Goal: Find specific page/section: Find specific page/section

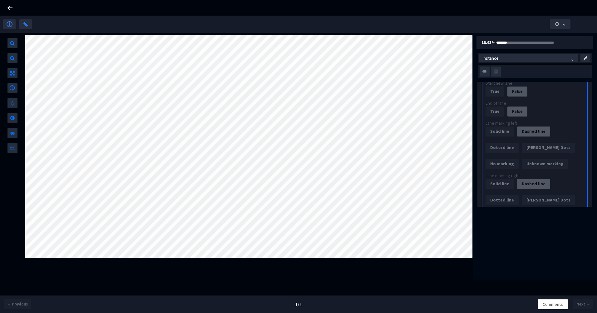
scroll to position [406, 0]
click at [7, 7] on icon at bounding box center [9, 7] width 7 height 7
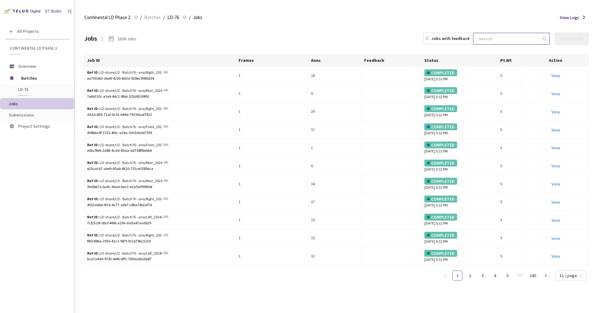
click at [508, 38] on input at bounding box center [508, 38] width 67 height 11
click at [500, 30] on div "Jobs 2636 Jobs Jobs with feedback Create Jobs Cannot create new jobs since all …" at bounding box center [336, 38] width 505 height 27
click at [499, 38] on input at bounding box center [508, 38] width 67 height 11
paste input "Left_20240717_1515_Pa_sony_Day_sunny_LD_Hightway_H14_1721197795000000"
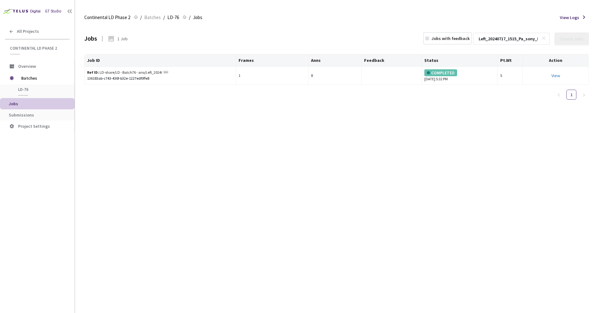
scroll to position [0, 101]
type input "Left_20240717_1515_Pa_sony_Day_sunny_LD_Hightway_H14_1721197795000000"
click at [558, 77] on link "View This will only let you view the job and not perform the labelling task." at bounding box center [556, 76] width 9 height 6
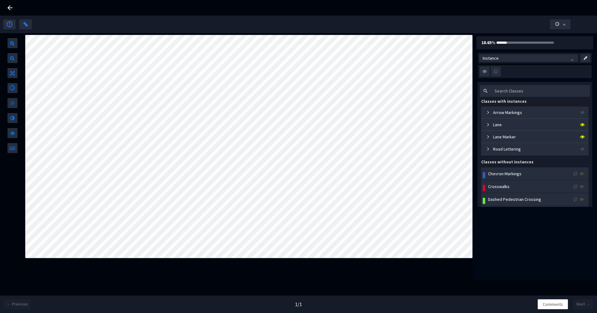
click at [488, 127] on div "Lane" at bounding box center [493, 124] width 18 height 7
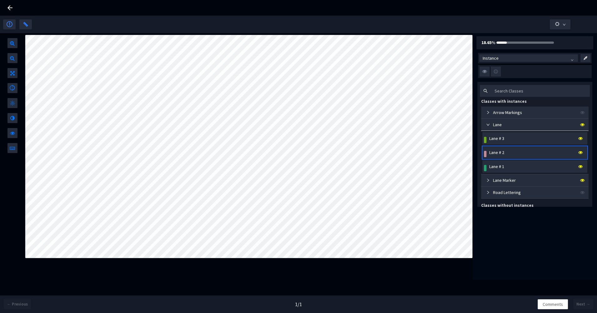
click at [500, 140] on div "Lane # 3" at bounding box center [496, 138] width 15 height 7
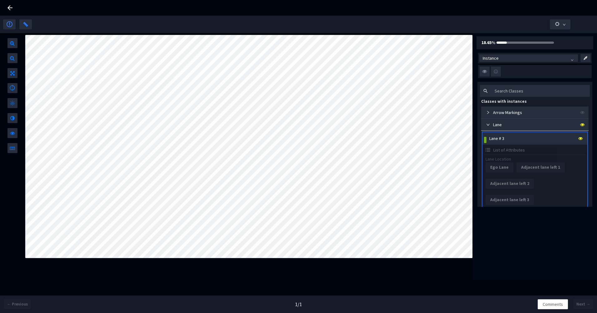
click at [501, 136] on div "Lane # 3" at bounding box center [496, 138] width 15 height 7
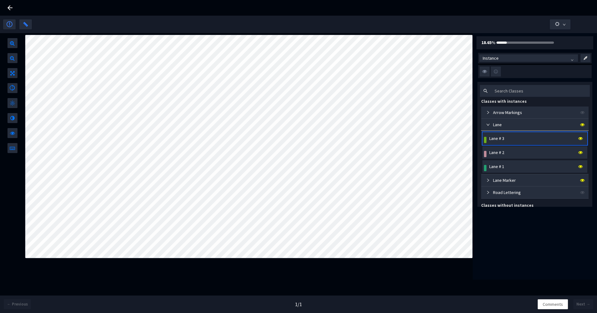
click at [504, 166] on div "Lane # 1" at bounding box center [496, 166] width 15 height 7
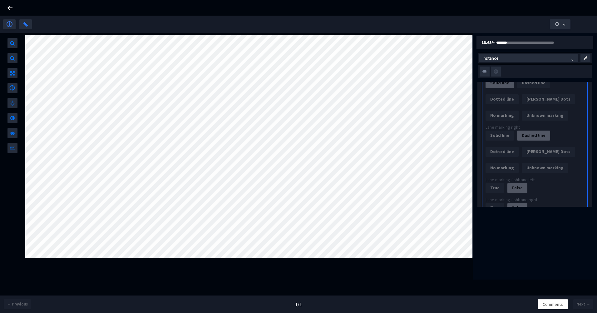
scroll to position [406, 0]
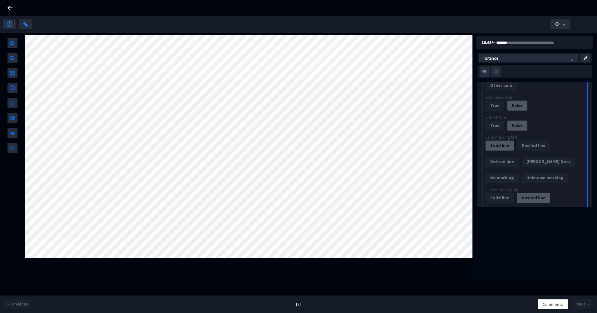
drag, startPoint x: 12, startPoint y: 7, endPoint x: 270, endPoint y: 44, distance: 259.9
click at [12, 7] on icon at bounding box center [9, 7] width 5 height 5
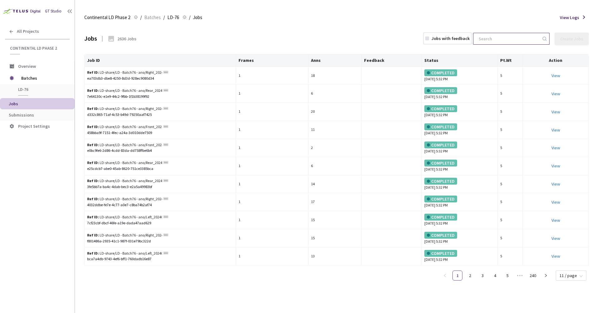
click at [494, 41] on input at bounding box center [508, 38] width 67 height 11
paste input "Left_20240717_1515_Pa_sony_Day_sunny_LD_Hightway_H14_1721197796250000"
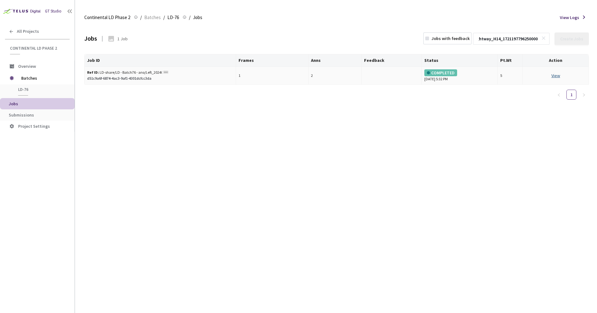
type input "Left_20240717_1515_Pa_sony_Day_sunny_LD_Hightway_H14_1721197796250000"
click at [553, 74] on link "View This will only let you view the job and not perform the labelling task." at bounding box center [556, 76] width 9 height 6
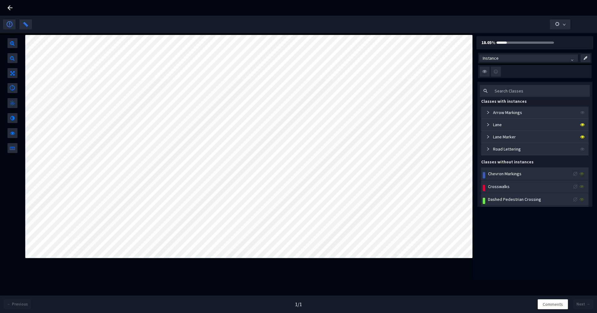
click at [487, 125] on icon "collapsed" at bounding box center [488, 125] width 4 height 4
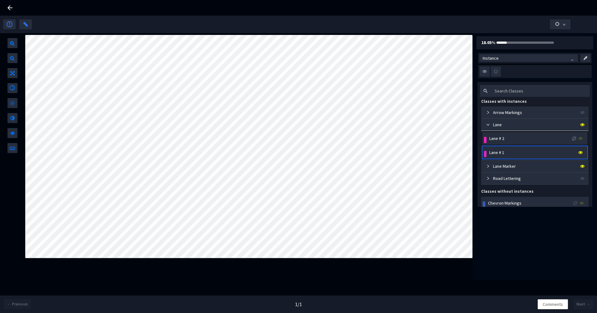
click at [504, 142] on div "Lane # 2" at bounding box center [535, 138] width 105 height 12
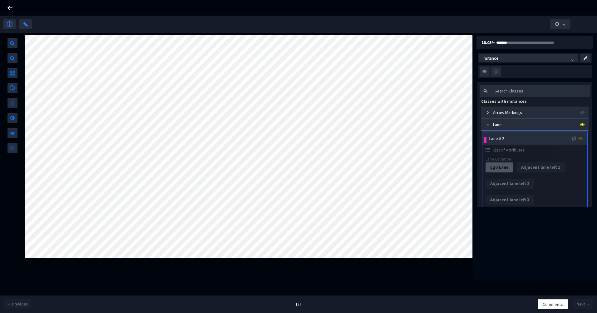
click at [506, 141] on div "Lane # 2" at bounding box center [537, 138] width 98 height 7
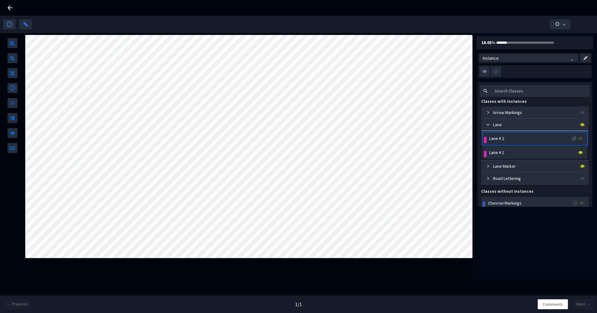
click at [507, 150] on div "Lane # 1" at bounding box center [537, 152] width 98 height 7
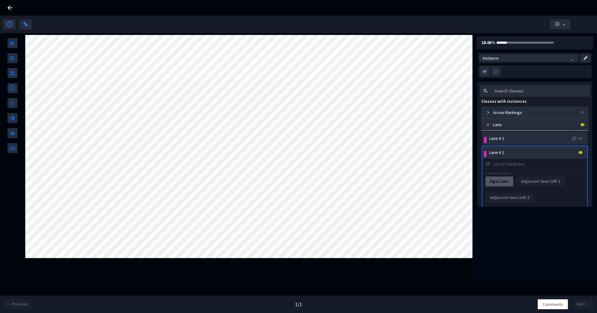
click at [507, 136] on div "Lane # 2" at bounding box center [537, 138] width 98 height 7
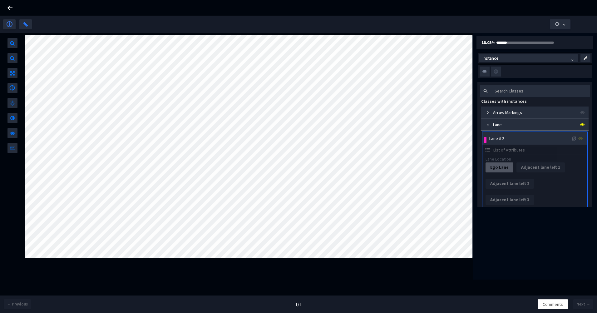
click at [507, 136] on div "Lane # 2" at bounding box center [537, 138] width 98 height 7
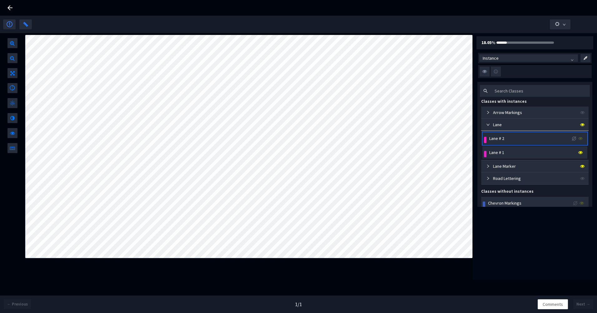
click at [507, 151] on div "Lane # 1" at bounding box center [537, 152] width 98 height 7
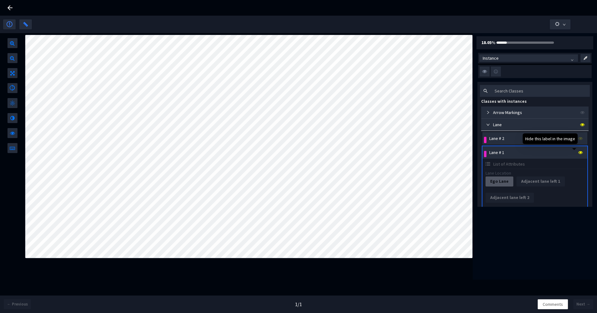
click at [578, 151] on span at bounding box center [581, 152] width 6 height 7
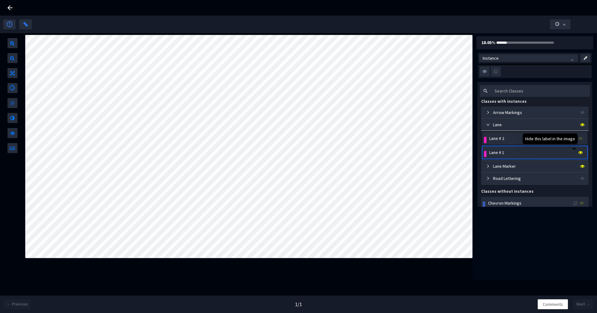
click at [578, 152] on icon at bounding box center [580, 152] width 4 height 4
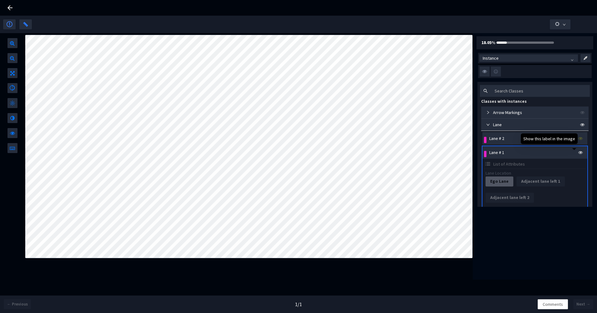
click at [578, 152] on icon at bounding box center [580, 152] width 4 height 4
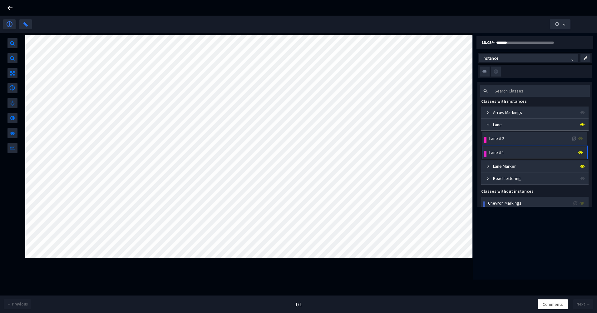
click at [579, 136] on span at bounding box center [581, 138] width 6 height 7
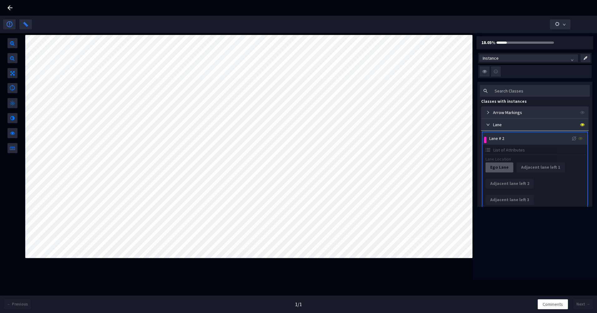
click at [578, 140] on span at bounding box center [581, 138] width 6 height 7
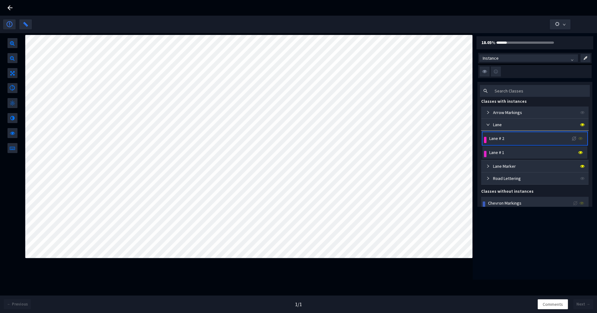
click at [578, 139] on span at bounding box center [581, 138] width 6 height 7
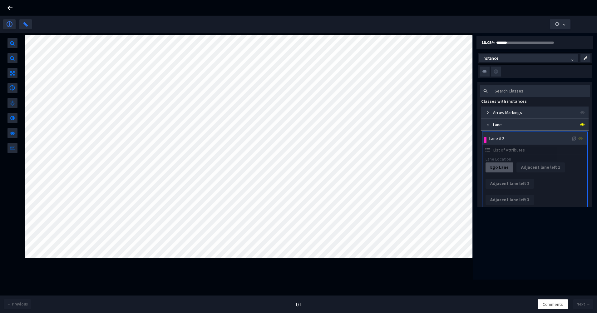
click at [578, 139] on span at bounding box center [581, 138] width 6 height 7
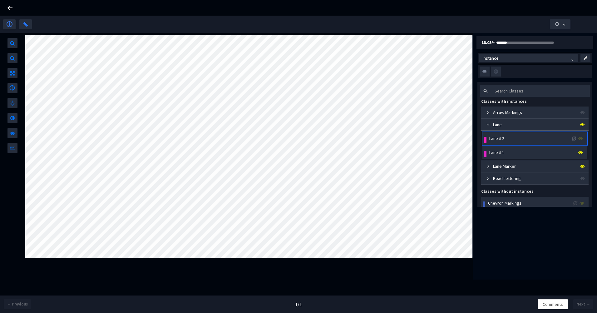
click at [506, 149] on div "Lane # 1" at bounding box center [537, 152] width 98 height 7
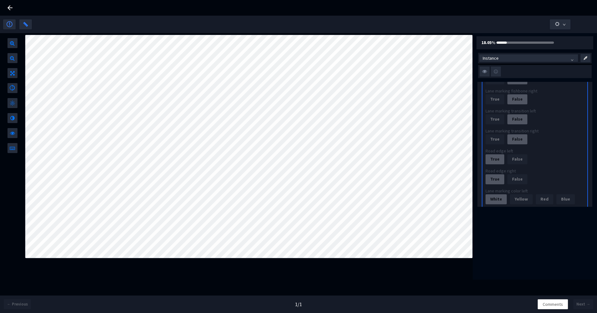
scroll to position [593, 0]
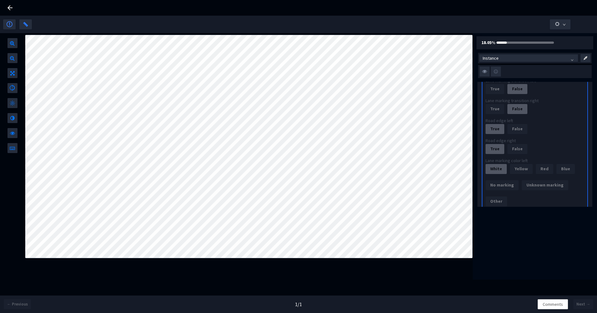
drag, startPoint x: 8, startPoint y: 7, endPoint x: 101, endPoint y: 11, distance: 93.1
click at [8, 7] on icon at bounding box center [9, 7] width 7 height 7
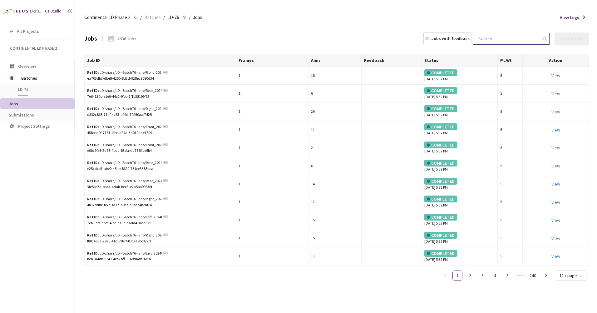
click at [500, 41] on input at bounding box center [508, 38] width 67 height 11
paste input "Left_20240717_1515_Pa_sony_Day_sunny_LD_Hightway_H14_1721197797500000"
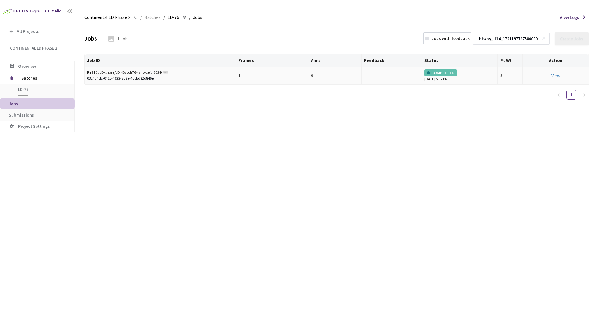
type input "Left_20240717_1515_Pa_sony_Day_sunny_LD_Hightway_H14_1721197797500000"
click at [558, 80] on td "View This will only let you view the job and not perform the labelling task." at bounding box center [556, 76] width 66 height 18
click at [558, 75] on link "View This will only let you view the job and not perform the labelling task." at bounding box center [556, 76] width 9 height 6
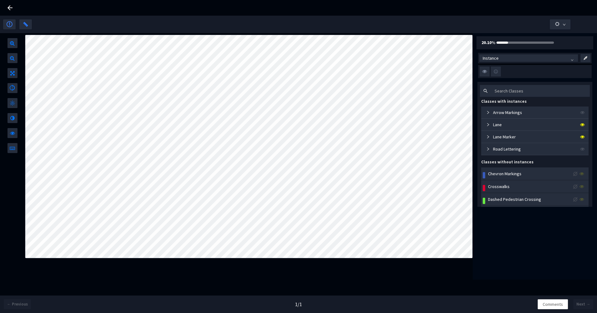
click at [488, 126] on icon "collapsed" at bounding box center [488, 124] width 2 height 3
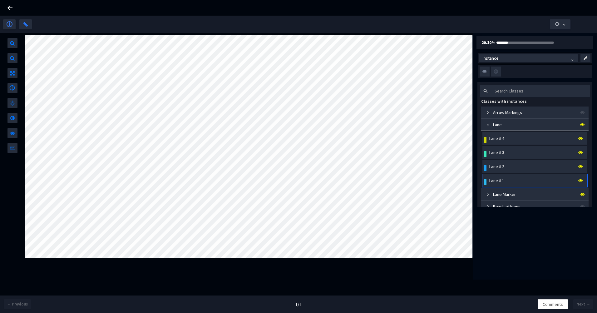
click at [509, 182] on div "Lane # 1" at bounding box center [537, 180] width 98 height 7
click at [578, 177] on span at bounding box center [581, 180] width 6 height 7
click at [578, 180] on icon at bounding box center [580, 180] width 4 height 4
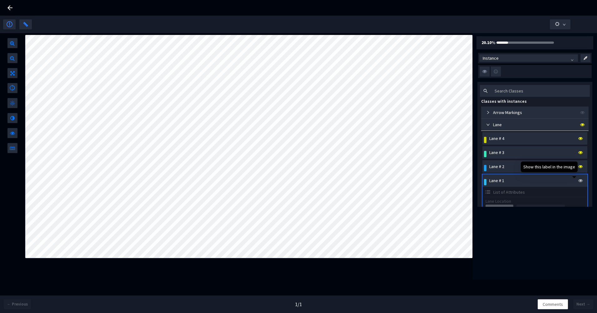
click at [578, 179] on icon at bounding box center [580, 180] width 4 height 4
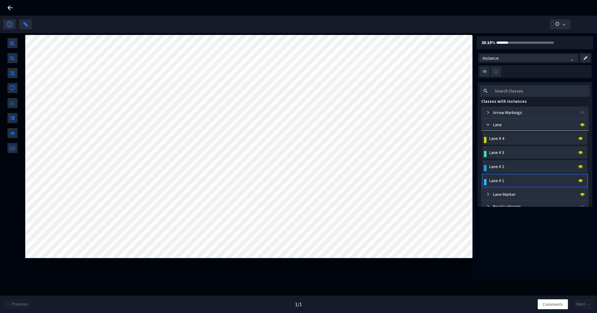
drag, startPoint x: 11, startPoint y: 5, endPoint x: 164, endPoint y: 8, distance: 152.5
click at [11, 5] on icon at bounding box center [9, 7] width 7 height 7
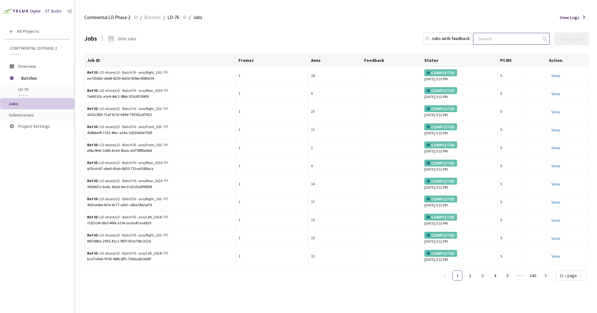
click at [499, 35] on input at bounding box center [508, 38] width 67 height 11
paste input "Left_20240717_1515_Pa_sony_Day_sunny_LD_Hightway_H14_1721197798750000"
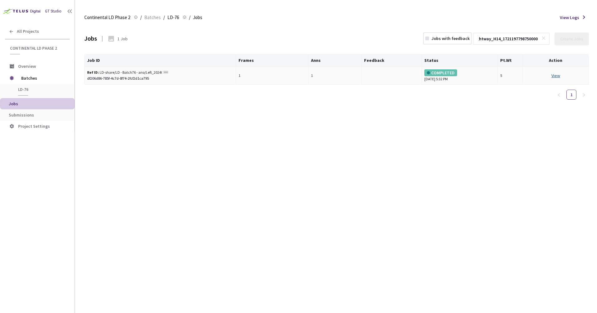
type input "Left_20240717_1515_Pa_sony_Day_sunny_LD_Hightway_H14_1721197798750000"
click at [558, 75] on link "View This will only let you view the job and not perform the labelling task." at bounding box center [556, 76] width 9 height 6
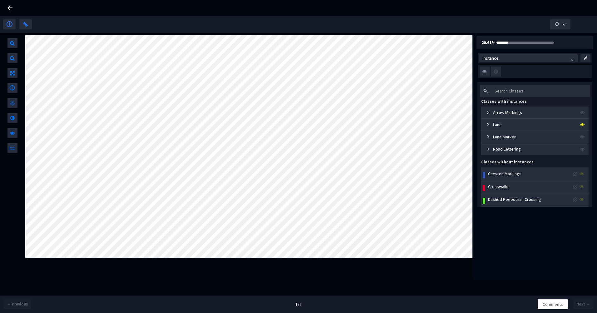
click at [491, 124] on div "Lane" at bounding box center [493, 124] width 18 height 7
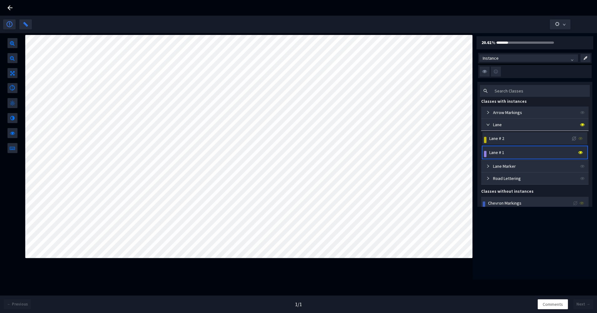
click at [514, 151] on div "Lane # 1" at bounding box center [537, 152] width 98 height 7
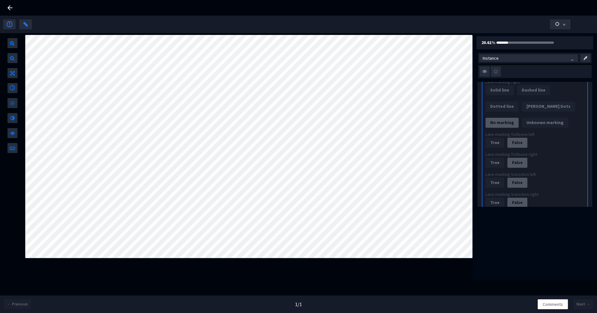
scroll to position [562, 0]
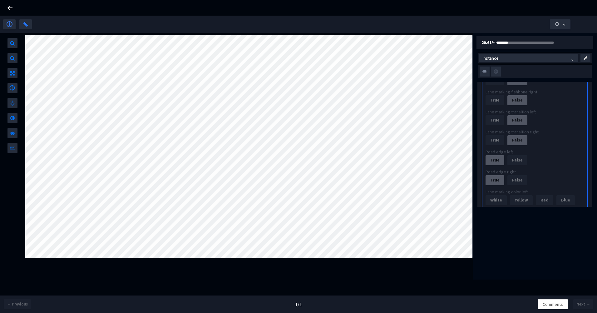
click at [11, 5] on icon at bounding box center [9, 7] width 7 height 7
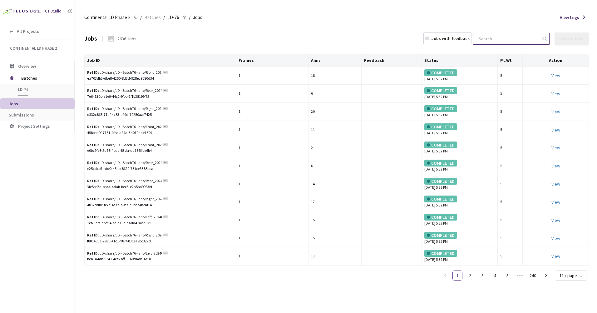
click at [518, 37] on input at bounding box center [508, 38] width 67 height 11
paste input "Left_20240717_1515_Pa_sony_Day_sunny_LD_Hightway_H14_1721197992500000"
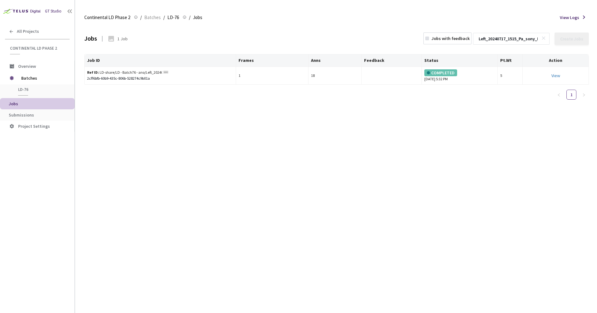
scroll to position [0, 101]
type input "Left_20240717_1515_Pa_sony_Day_sunny_LD_Hightway_H14_1721197992500000"
click at [557, 79] on div "View" at bounding box center [555, 75] width 61 height 7
click at [556, 75] on link "View This will only let you view the job and not perform the labelling task." at bounding box center [556, 76] width 9 height 6
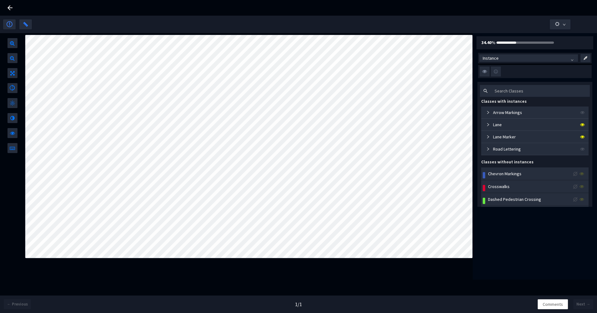
click at [485, 124] on div "Lane" at bounding box center [493, 124] width 18 height 7
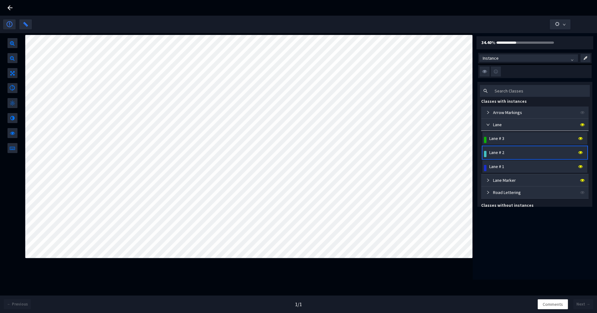
click at [493, 152] on div "Lane # 2" at bounding box center [496, 152] width 15 height 7
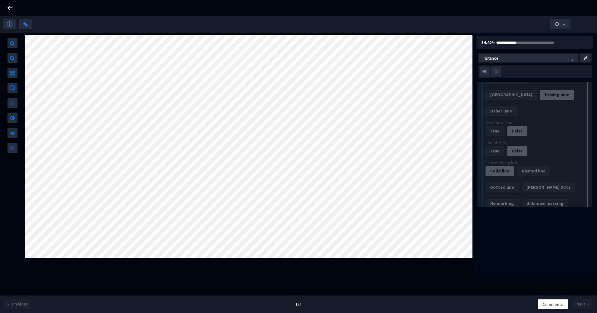
scroll to position [406, 0]
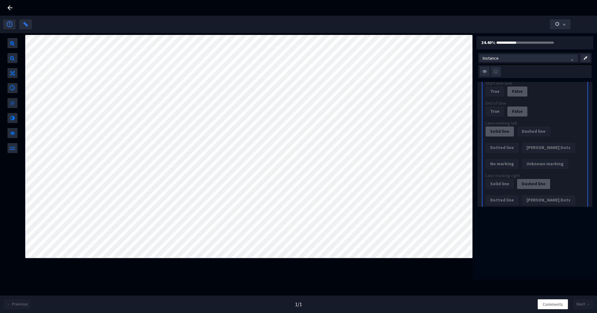
click at [11, 6] on icon at bounding box center [9, 7] width 7 height 7
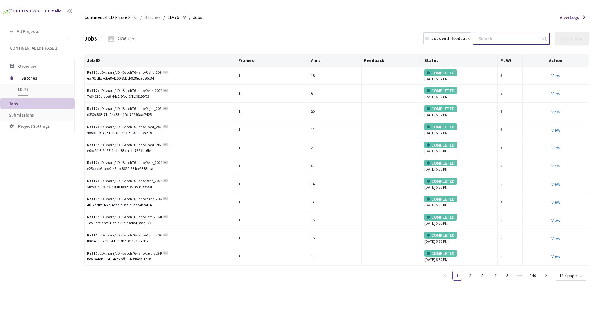
click at [518, 39] on input at bounding box center [508, 38] width 67 height 11
paste input "Rear_20240717_1515_Pa_sony_Day_sunny_LD_Hightway_H14_1721197793750000"
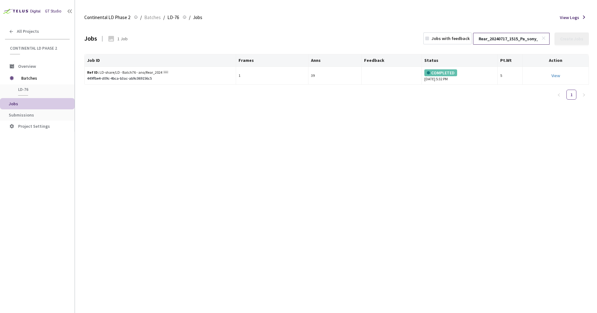
scroll to position [0, 102]
type input "Rear_20240717_1515_Pa_sony_Day_sunny_LD_Hightway_H14_1721197793750000"
click at [553, 75] on link "View" at bounding box center [556, 76] width 9 height 6
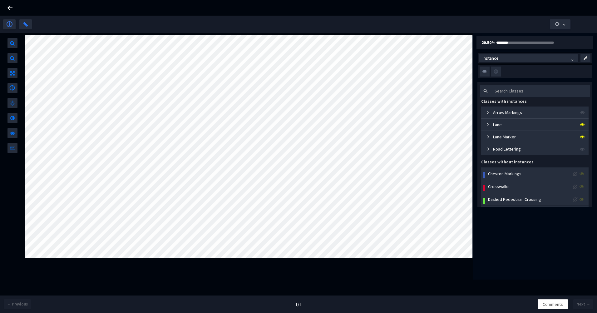
click at [490, 124] on div "Lane" at bounding box center [493, 124] width 18 height 7
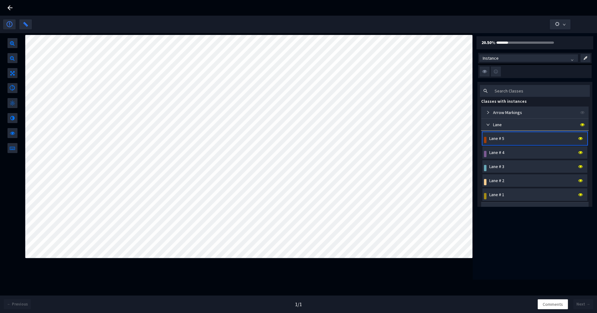
click at [506, 193] on div "Lane # 1" at bounding box center [537, 194] width 98 height 7
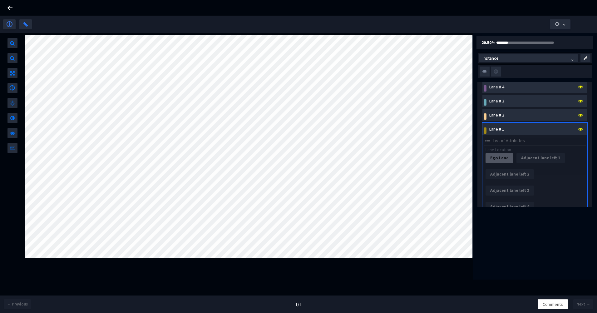
scroll to position [62, 0]
click at [578, 133] on icon at bounding box center [580, 132] width 4 height 4
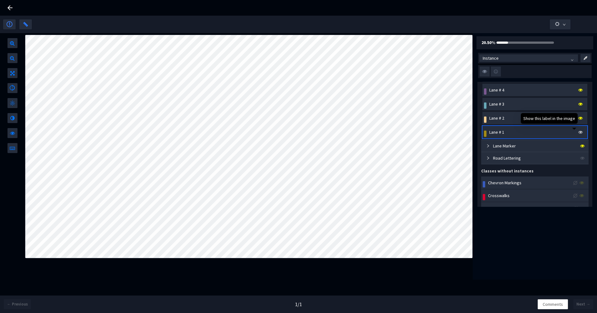
click at [578, 132] on icon at bounding box center [580, 132] width 4 height 4
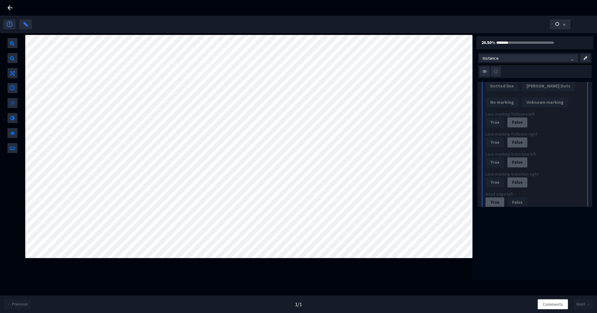
scroll to position [625, 0]
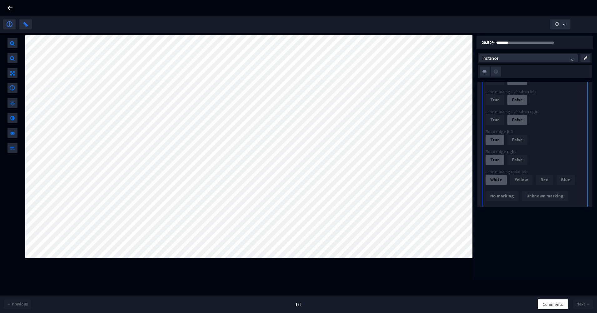
click at [10, 7] on icon at bounding box center [9, 7] width 7 height 7
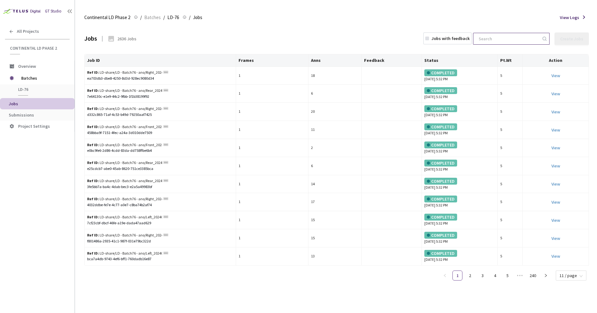
click at [507, 40] on input at bounding box center [508, 38] width 67 height 11
paste input "Rear_20240717_1515_Pa_sony_Day_sunny_LD_Hightway_H14_1721197795000000"
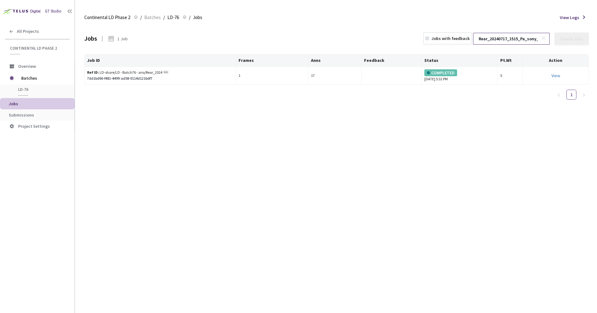
scroll to position [0, 102]
type input "Rear_20240717_1515_Pa_sony_Day_sunny_LD_Hightway_H14_1721197795000000"
click at [561, 73] on div "View" at bounding box center [555, 75] width 61 height 7
click at [558, 77] on link "View This will only let you view the job and not perform the labelling task." at bounding box center [556, 76] width 9 height 6
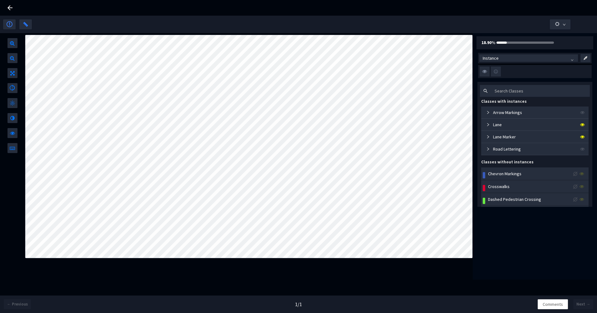
click at [486, 122] on div "Lane" at bounding box center [493, 124] width 18 height 7
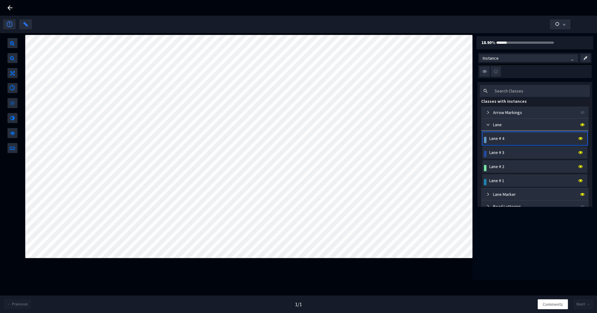
click at [503, 182] on div "Lane # 1" at bounding box center [496, 180] width 15 height 7
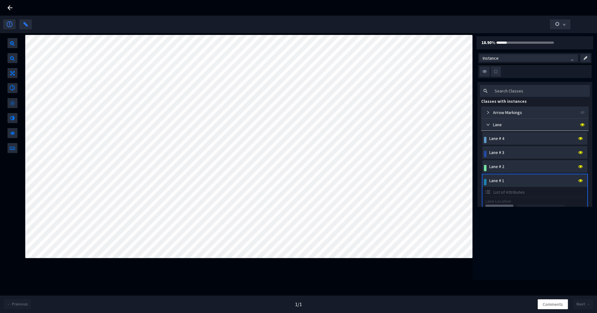
click at [542, 182] on div "Lane # 1" at bounding box center [537, 180] width 98 height 7
click at [524, 151] on div "Lane # 3" at bounding box center [537, 152] width 98 height 7
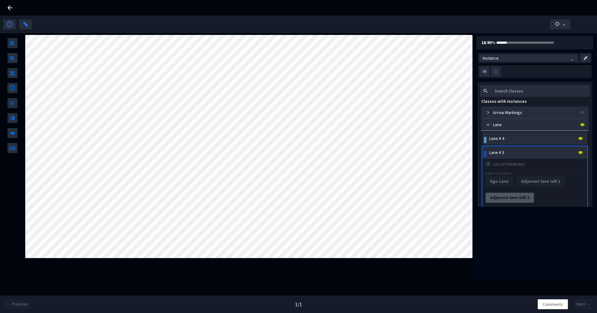
click at [524, 151] on div "Lane # 3" at bounding box center [537, 152] width 98 height 7
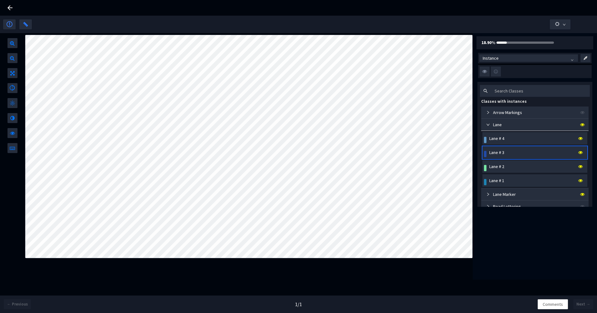
click at [513, 167] on div "Lane # 2" at bounding box center [537, 166] width 98 height 7
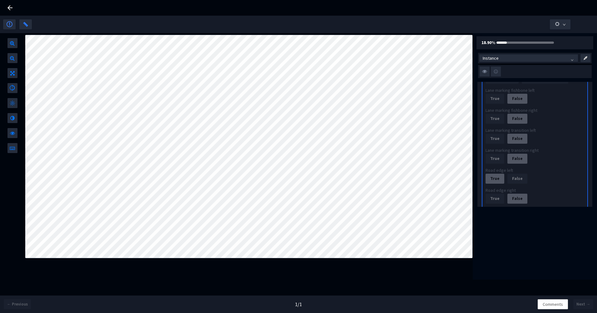
scroll to position [593, 0]
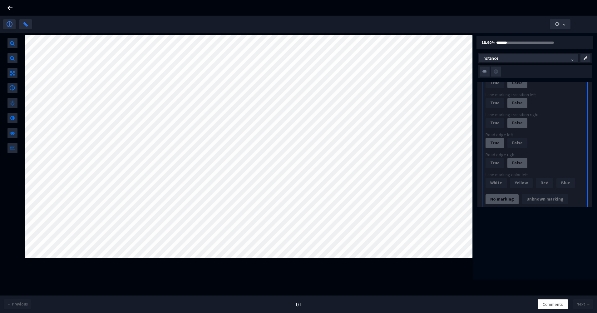
click at [11, 5] on icon at bounding box center [9, 7] width 7 height 7
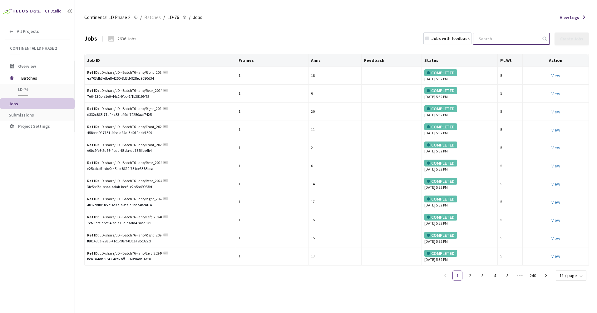
drag, startPoint x: 529, startPoint y: 36, endPoint x: 526, endPoint y: 37, distance: 4.0
click at [528, 36] on input at bounding box center [508, 38] width 67 height 11
paste input "Rear_20240717_1515_Pa_sony_Day_sunny_LD_Hightway_H14_1721197796250000"
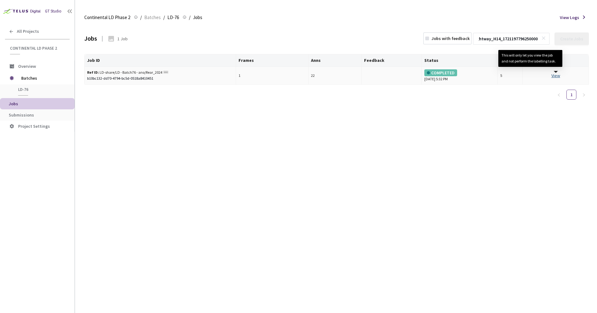
type input "Rear_20240717_1515_Pa_sony_Day_sunny_LD_Hightway_H14_1721197796250000"
click at [556, 74] on link "View This will only let you view the job and not perform the labelling task." at bounding box center [556, 76] width 9 height 6
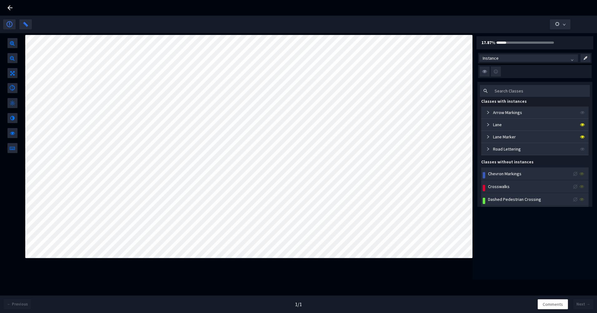
click at [487, 125] on icon "collapsed" at bounding box center [488, 125] width 4 height 4
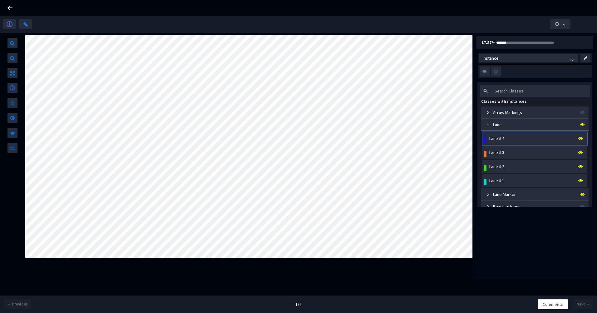
click at [502, 141] on div "Lane # 4" at bounding box center [496, 138] width 15 height 7
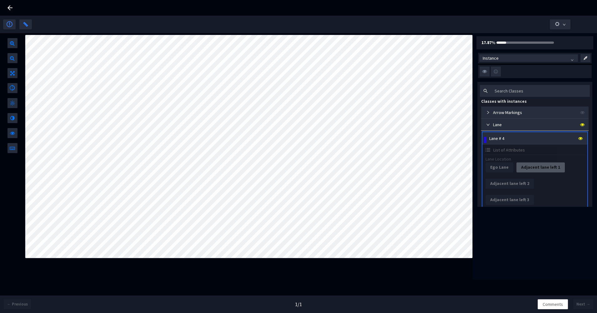
click at [12, 6] on icon at bounding box center [9, 7] width 7 height 7
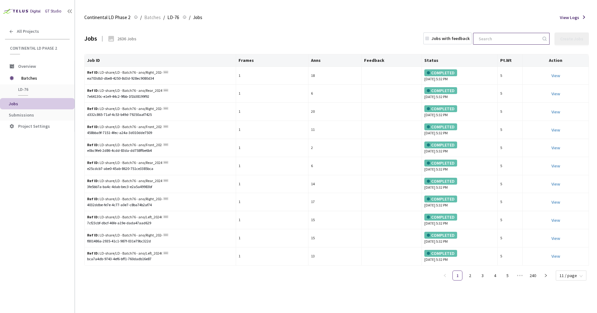
click at [505, 39] on input at bounding box center [508, 38] width 67 height 11
paste input "Rear_20240717_1515_Pa_sony_Day_sunny_LD_Hightway_H14_1721197797500000"
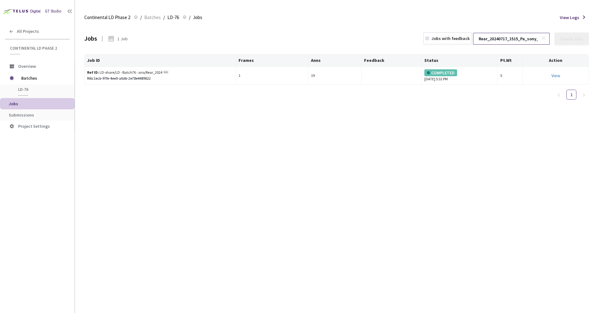
scroll to position [0, 102]
type input "Rear_20240717_1515_Pa_sony_Day_sunny_LD_Hightway_H14_1721197797500000"
click at [554, 74] on link "View" at bounding box center [556, 76] width 9 height 6
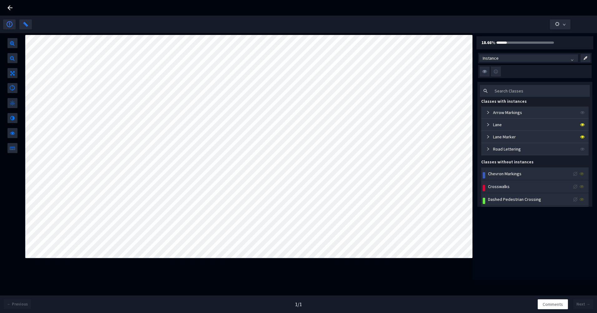
click at [487, 126] on icon "collapsed" at bounding box center [488, 125] width 4 height 4
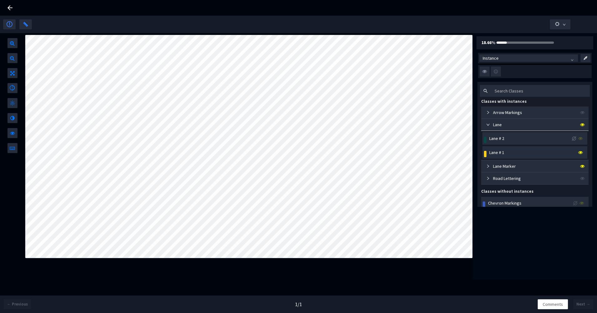
click at [500, 137] on div "Lane # 2" at bounding box center [496, 138] width 15 height 7
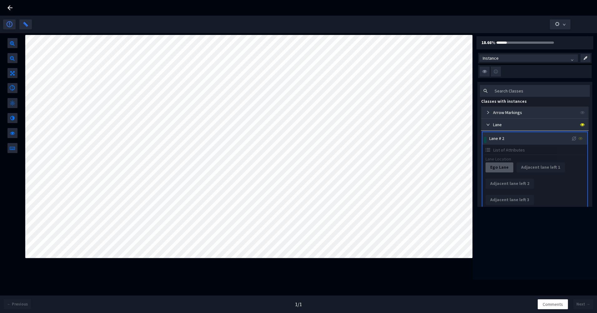
click at [500, 137] on div "Lane # 2" at bounding box center [496, 138] width 15 height 7
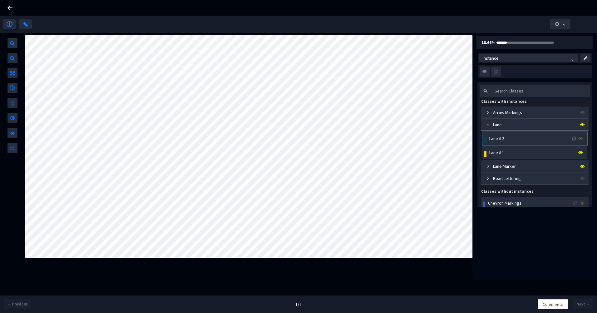
click at [502, 149] on div "Lane # 1" at bounding box center [496, 152] width 15 height 7
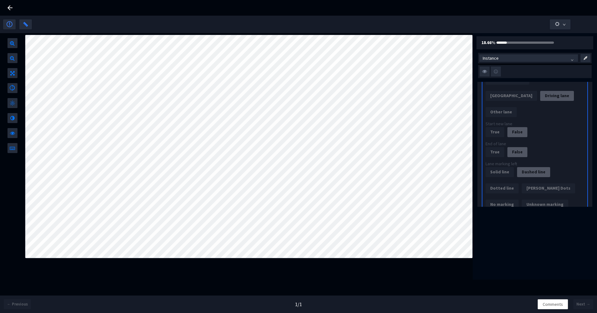
scroll to position [344, 0]
